Goal: Find specific page/section: Find specific page/section

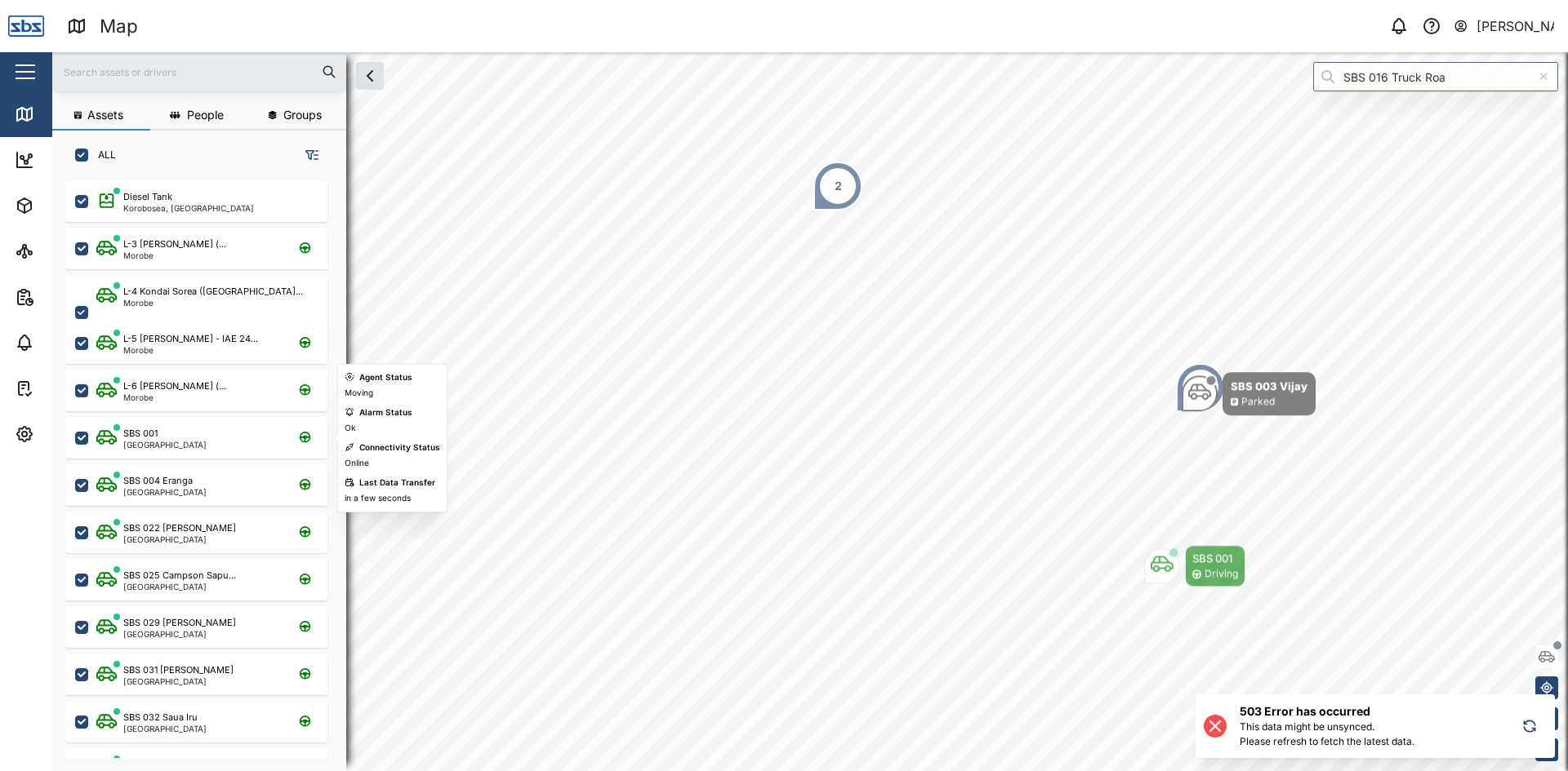
scroll to position [571, 255]
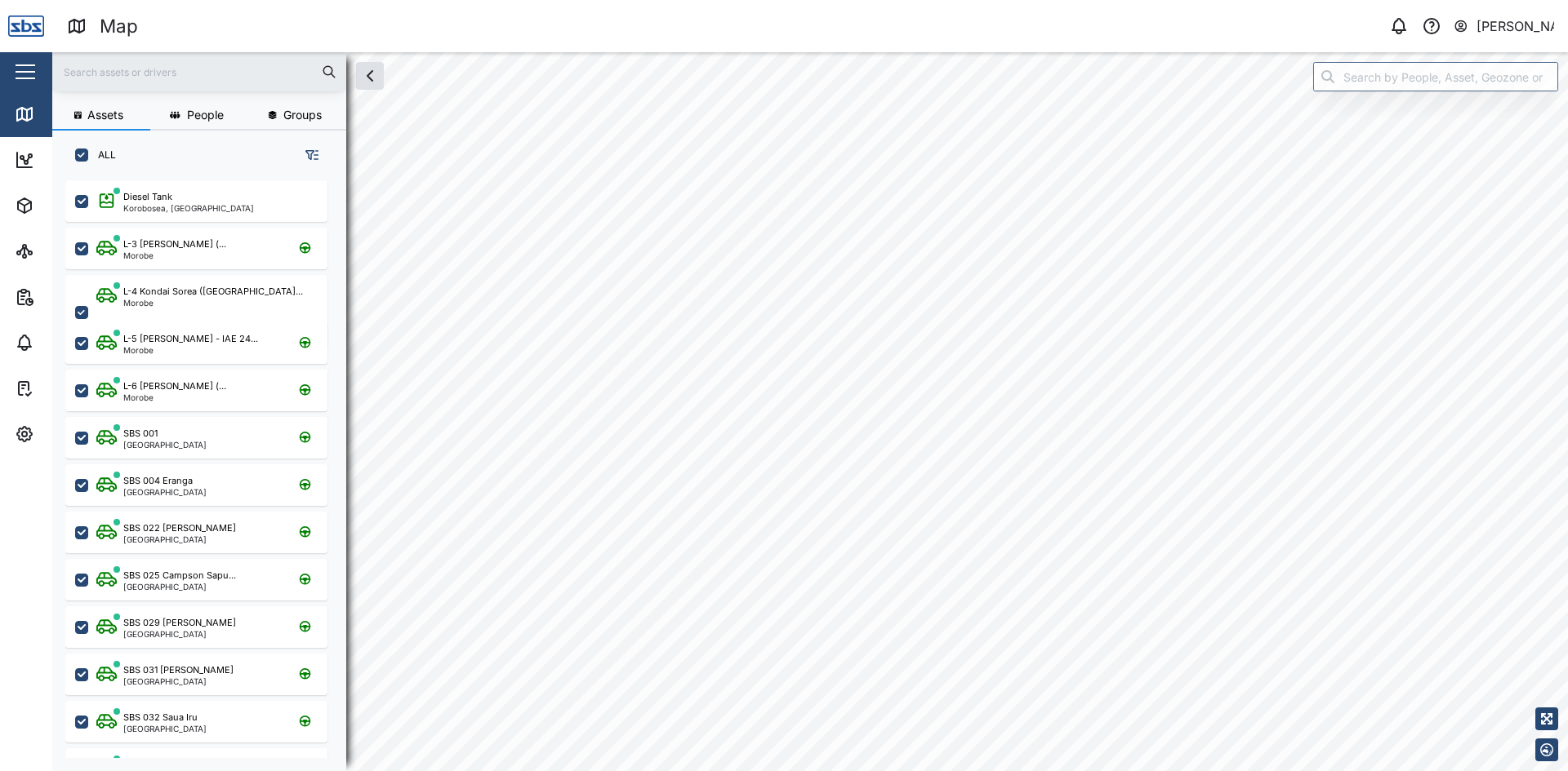
scroll to position [571, 255]
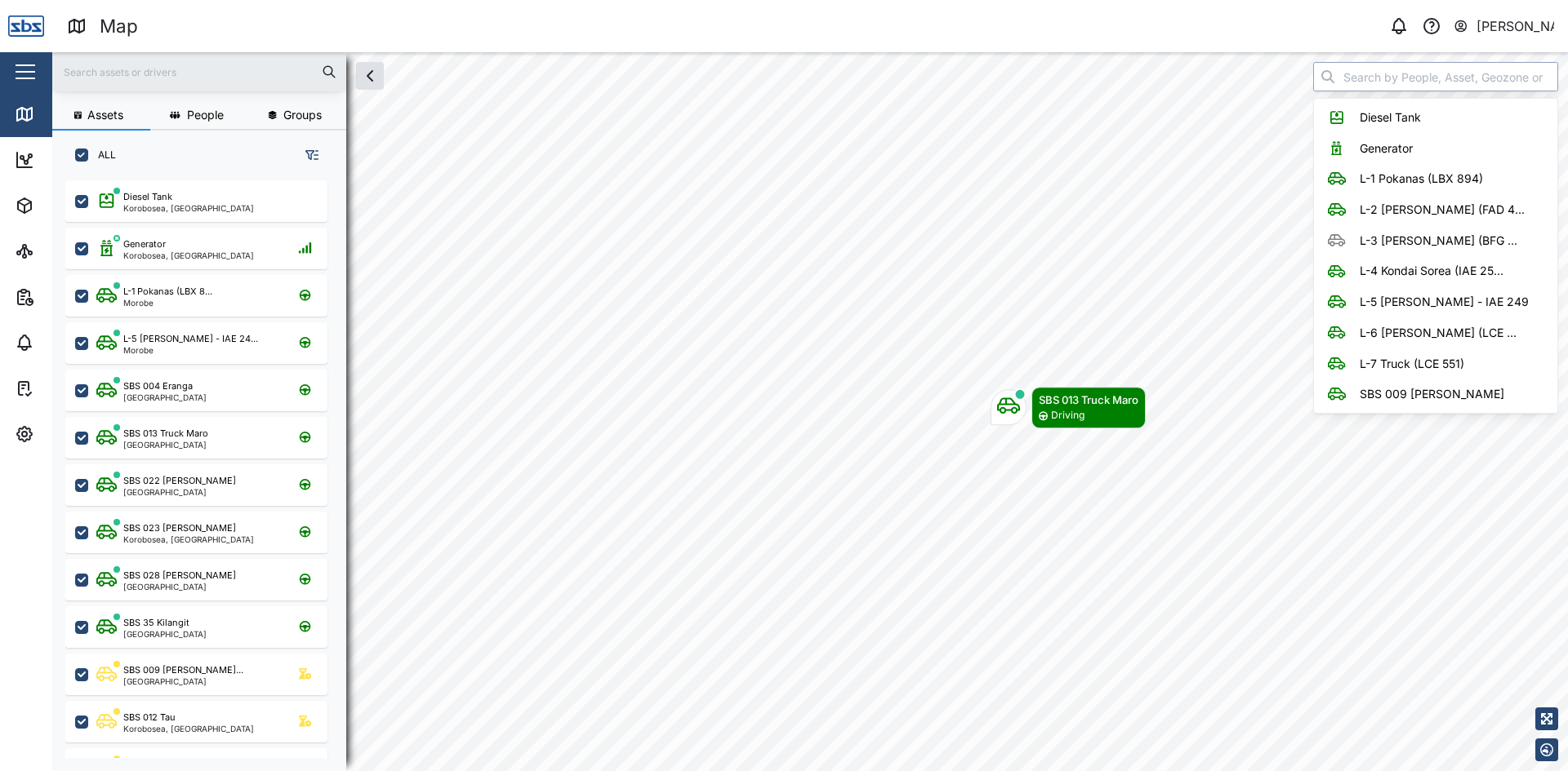
click at [1364, 78] on input "search" at bounding box center [1435, 76] width 245 height 29
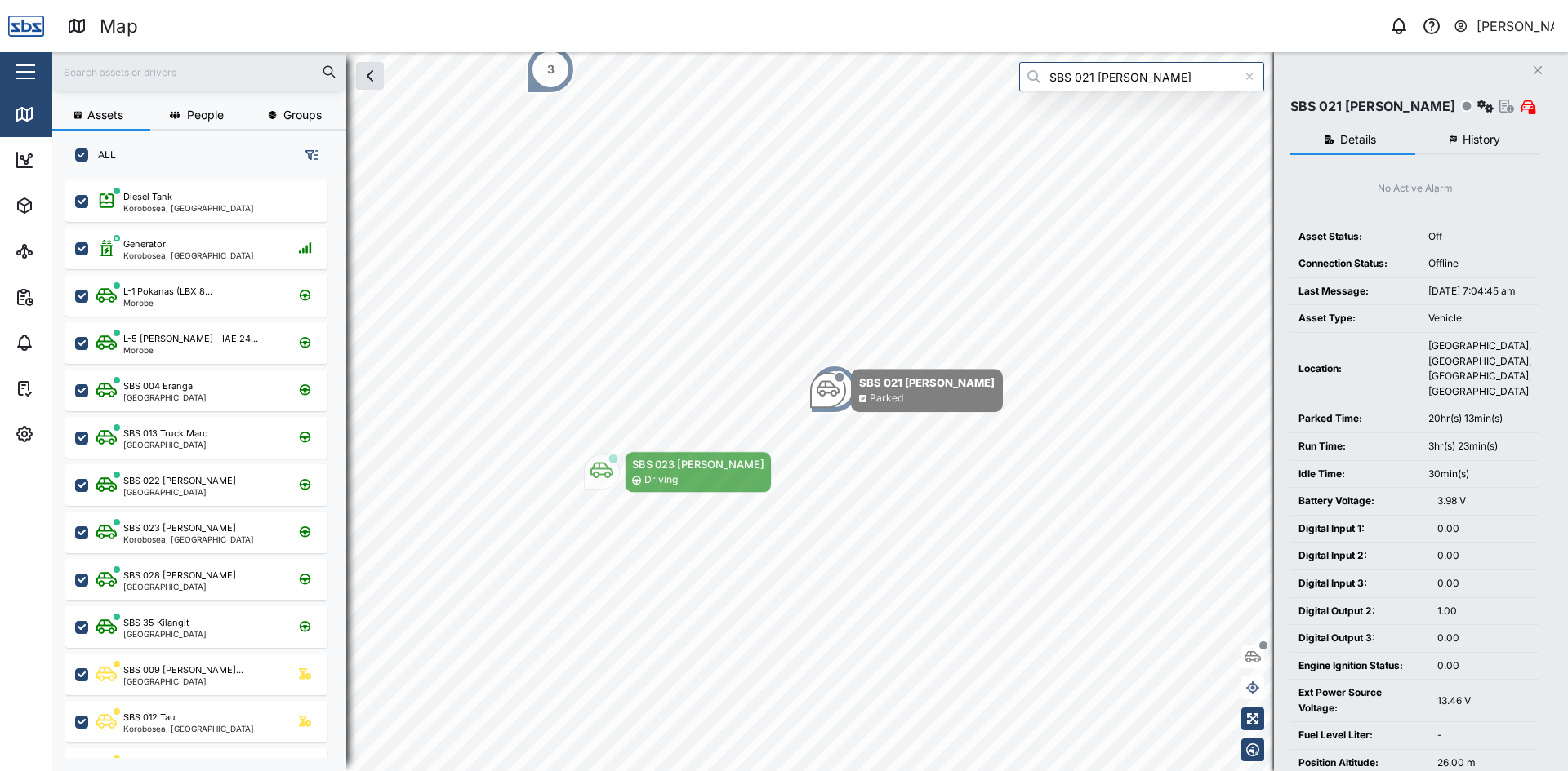
click at [1537, 66] on icon "Close" at bounding box center [1537, 70] width 10 height 13
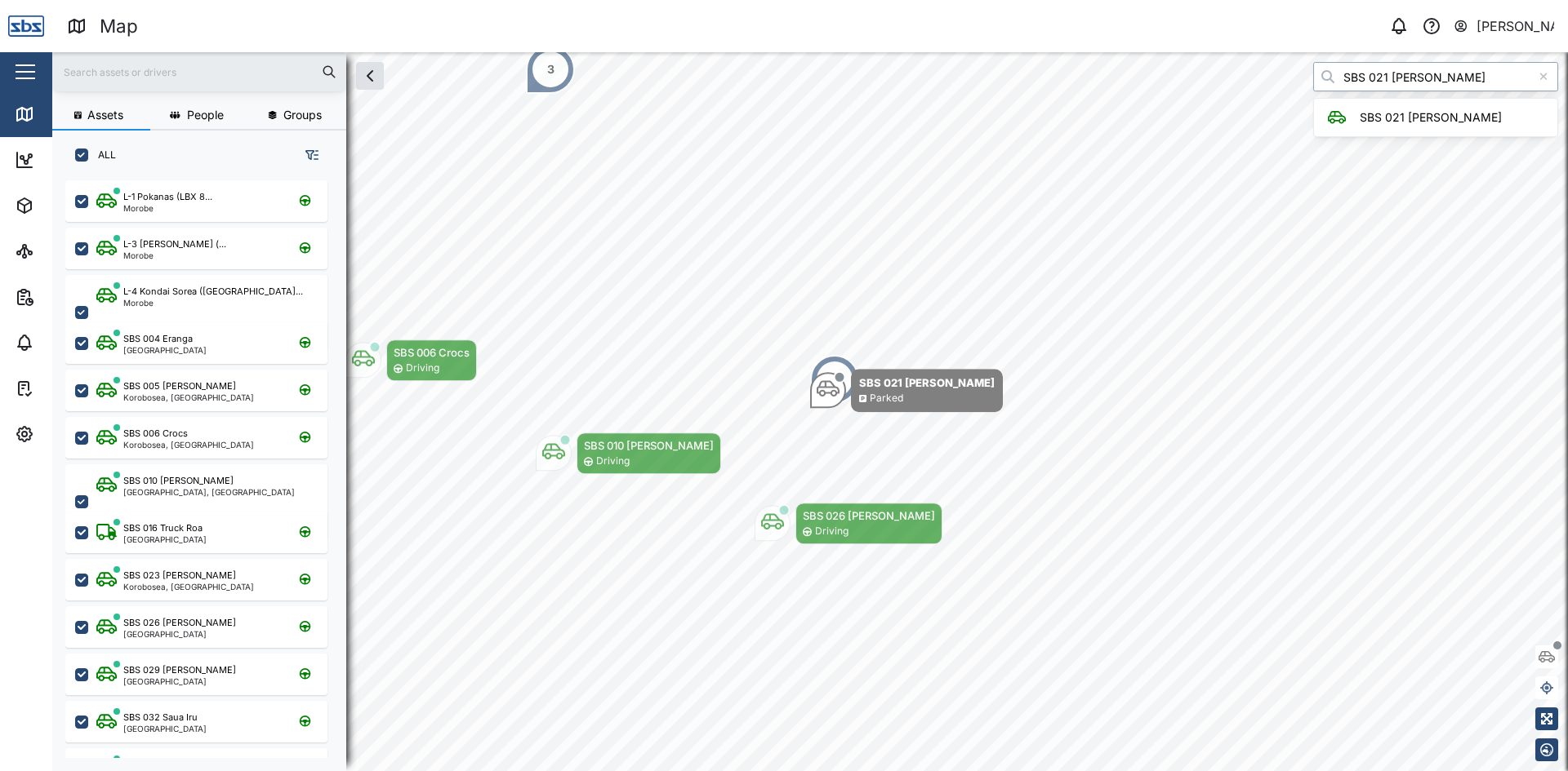
click at [1285, 68] on div "Assets People Groups ALL L-1 Pokanas (LBX 8... Morobe L-3 Lawrence Namo (... Mo…" at bounding box center [809, 411] width 1515 height 719
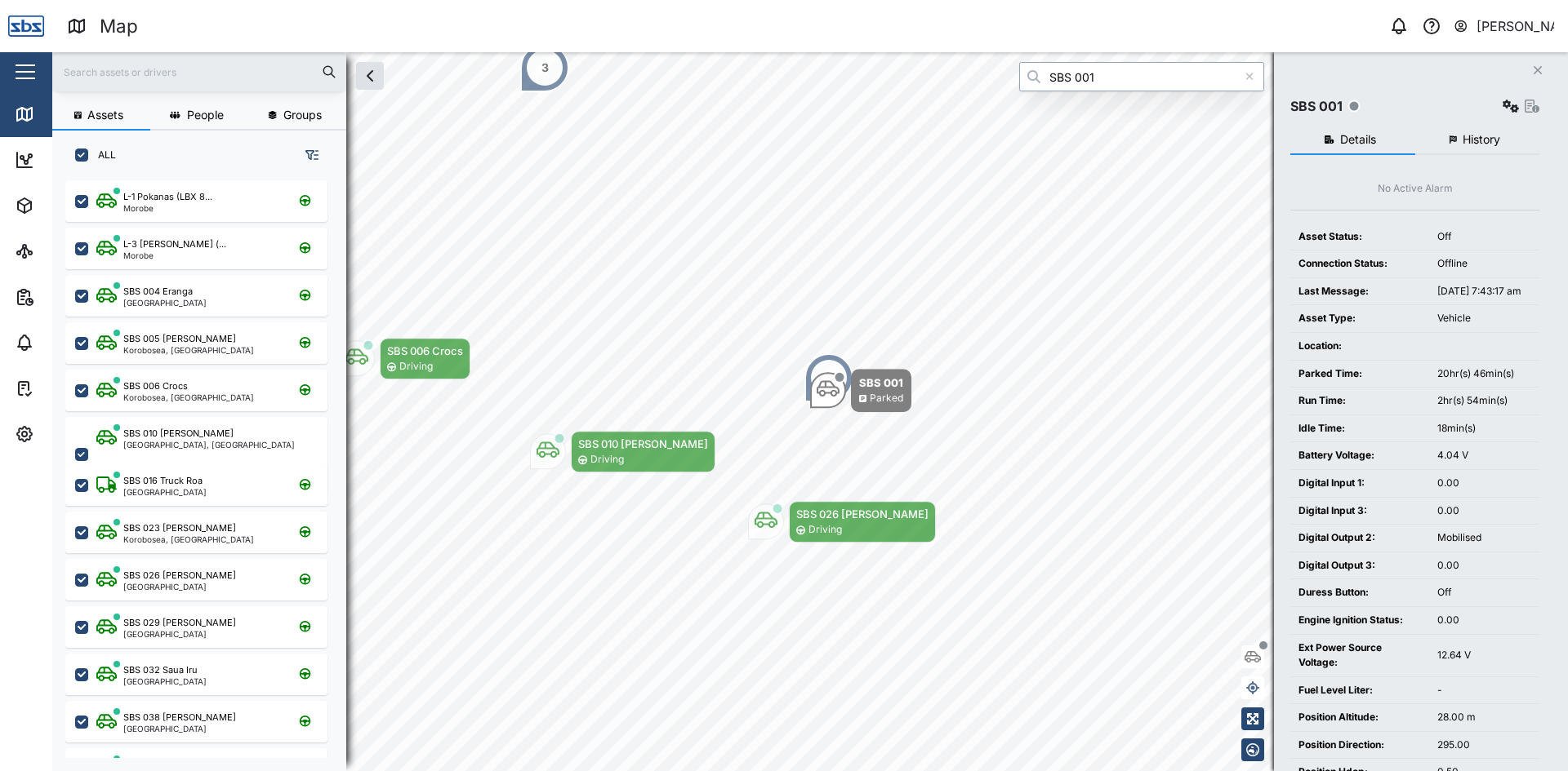
type input "SBS 001"
